Goal: Information Seeking & Learning: Learn about a topic

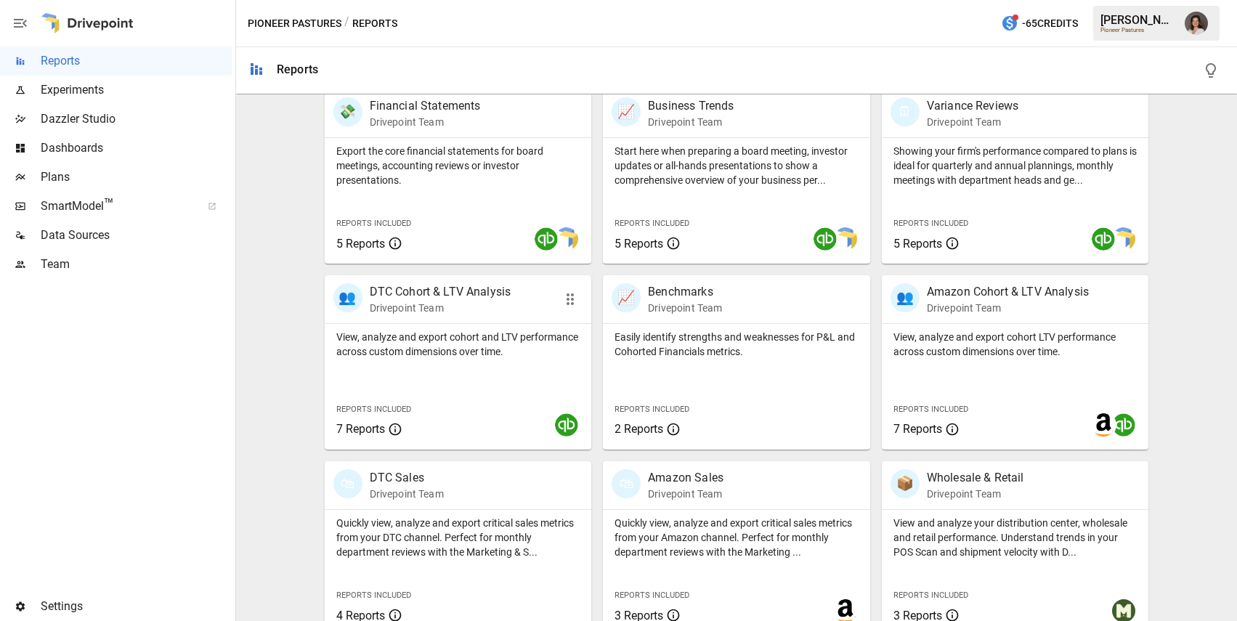
scroll to position [319, 0]
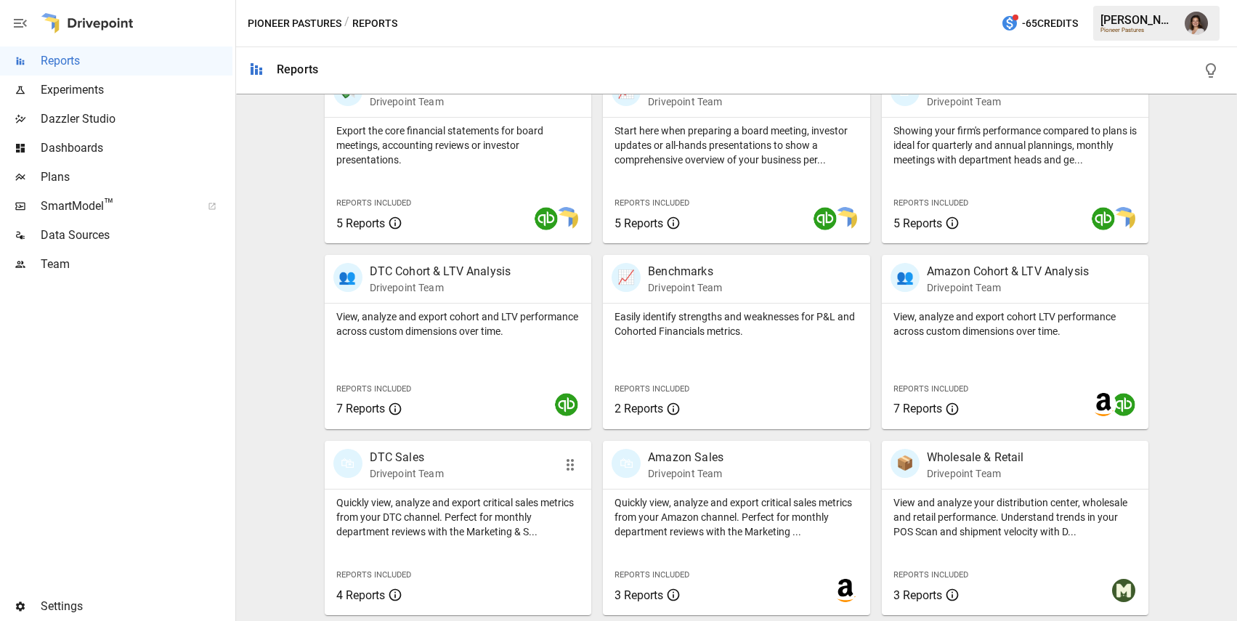
click at [465, 507] on p "Quickly view, analyze and export critical sales metrics from your DTC channel. …" at bounding box center [458, 517] width 244 height 44
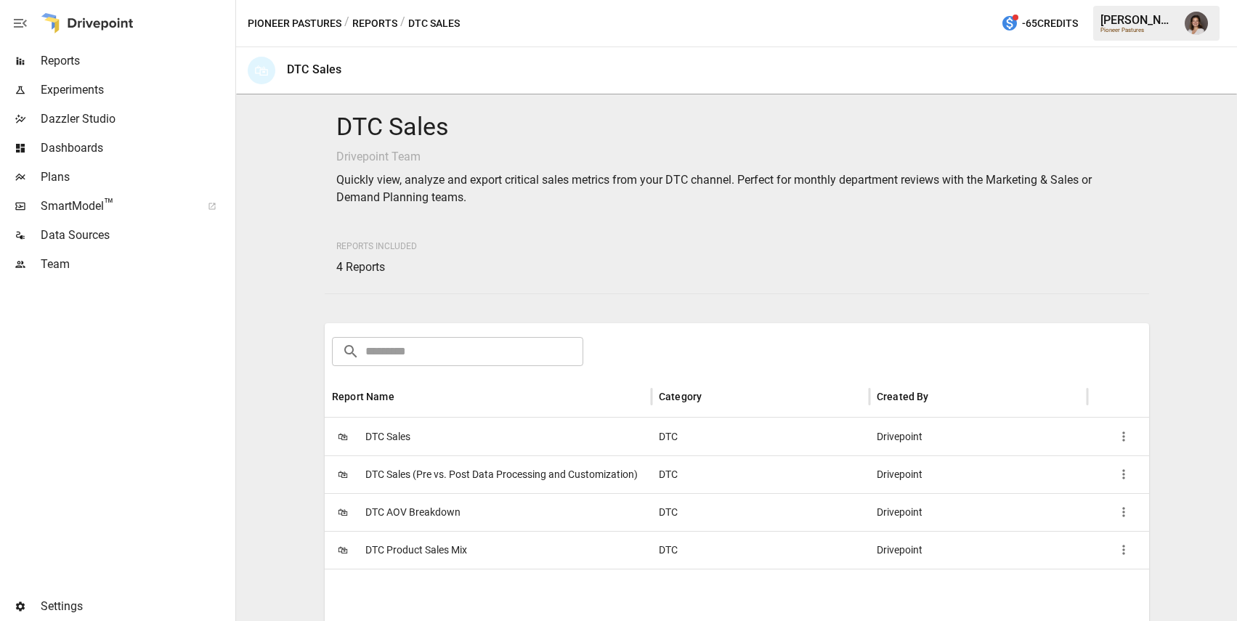
click at [461, 440] on div "🛍 DTC Sales" at bounding box center [488, 437] width 327 height 38
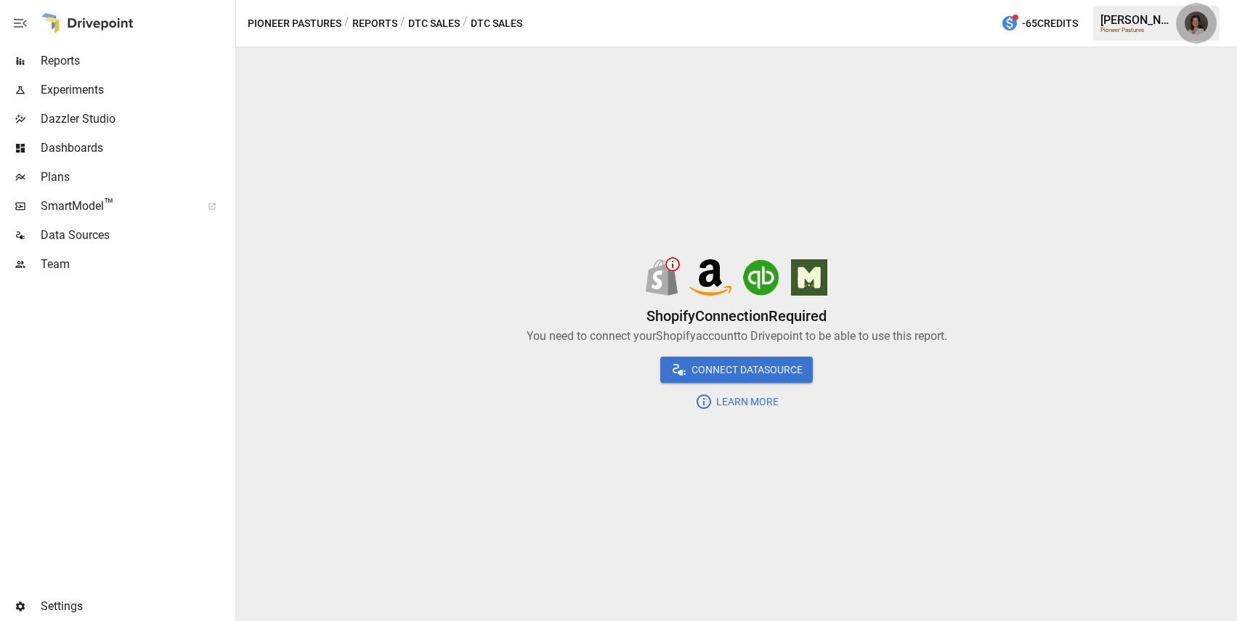
click at [1186, 14] on button "button" at bounding box center [1196, 23] width 41 height 41
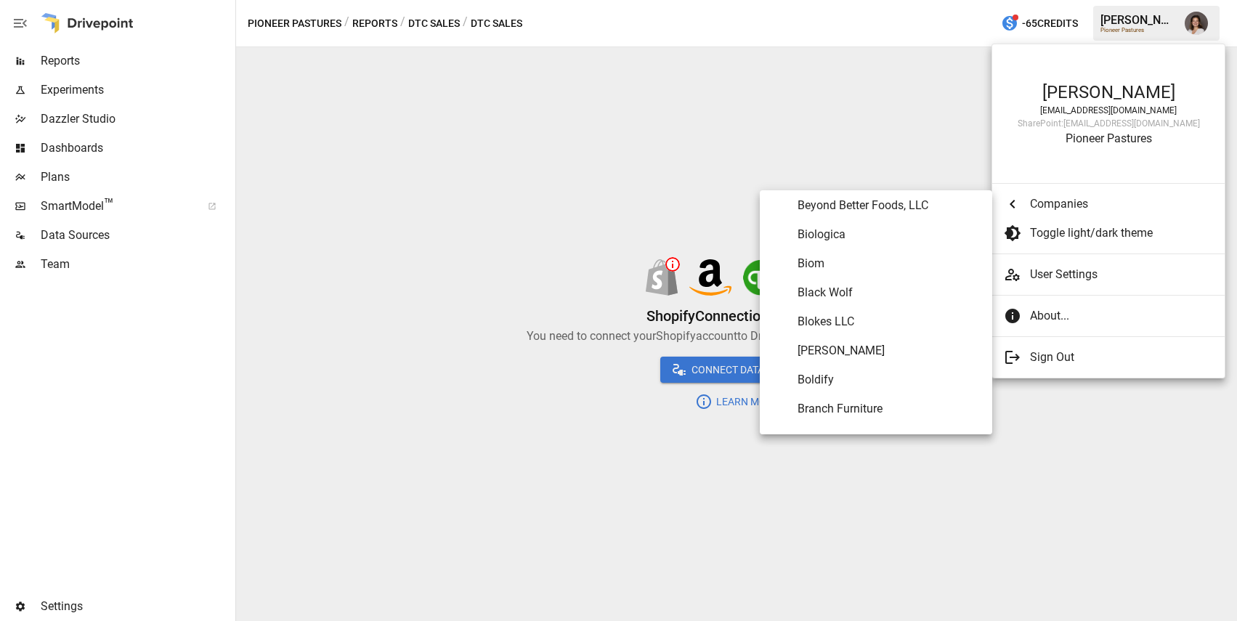
scroll to position [710, 0]
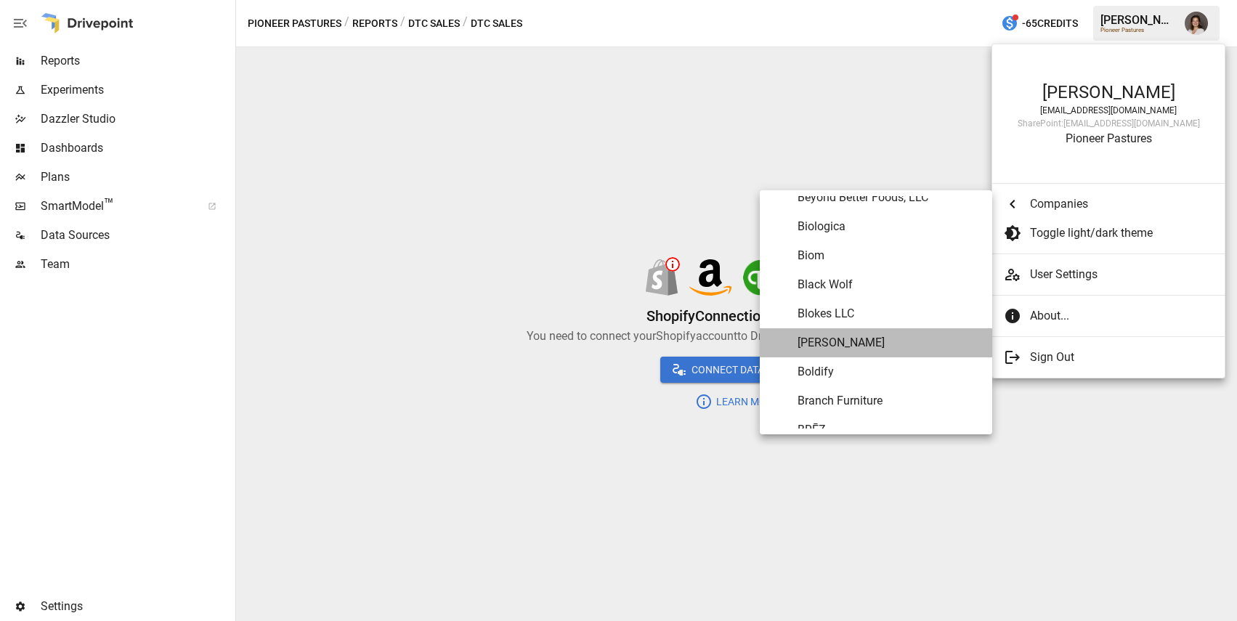
click at [858, 345] on span "[PERSON_NAME]" at bounding box center [888, 342] width 183 height 17
